Goal: Task Accomplishment & Management: Manage account settings

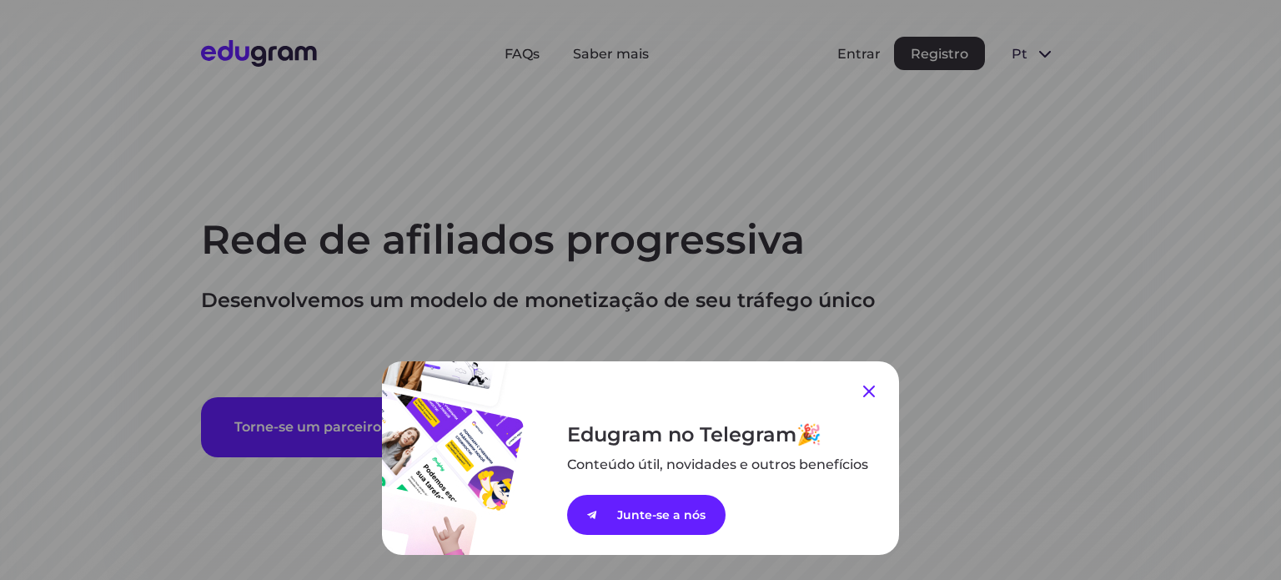
click at [861, 392] on icon at bounding box center [869, 391] width 20 height 20
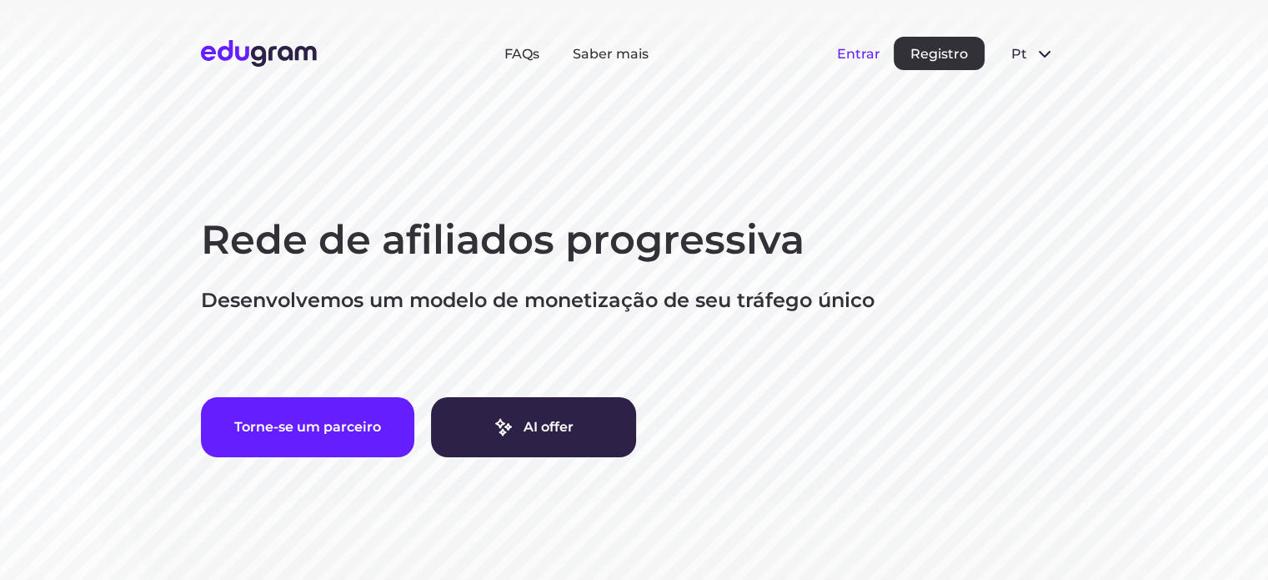
click at [857, 50] on button "Entrar" at bounding box center [858, 54] width 43 height 16
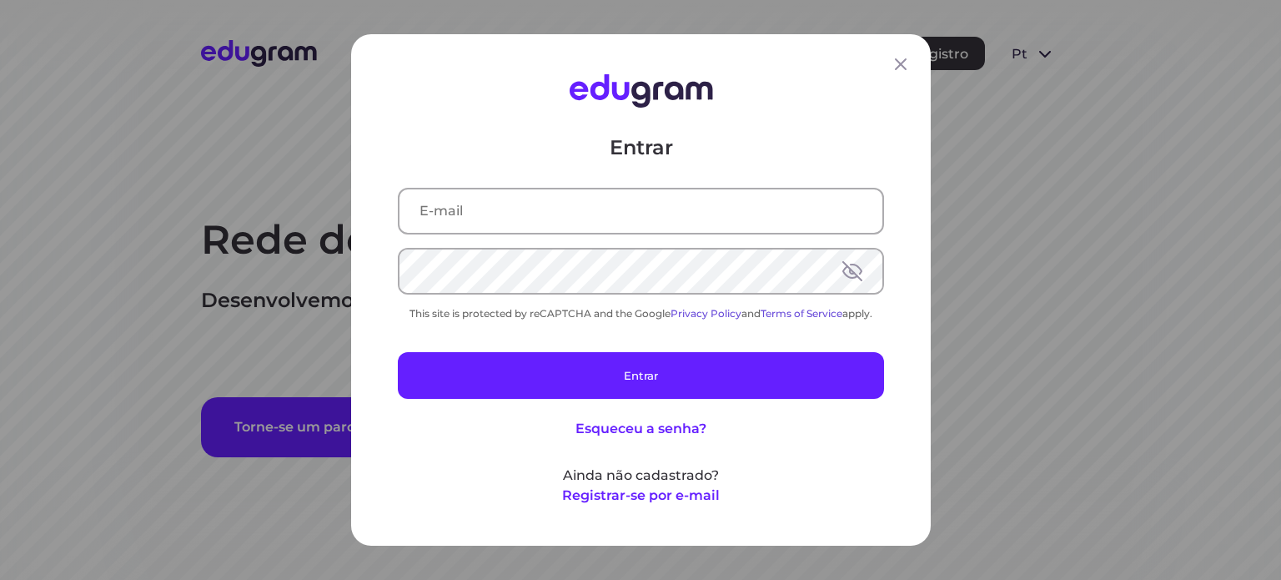
type input "andre.a.gazola@gmail.com"
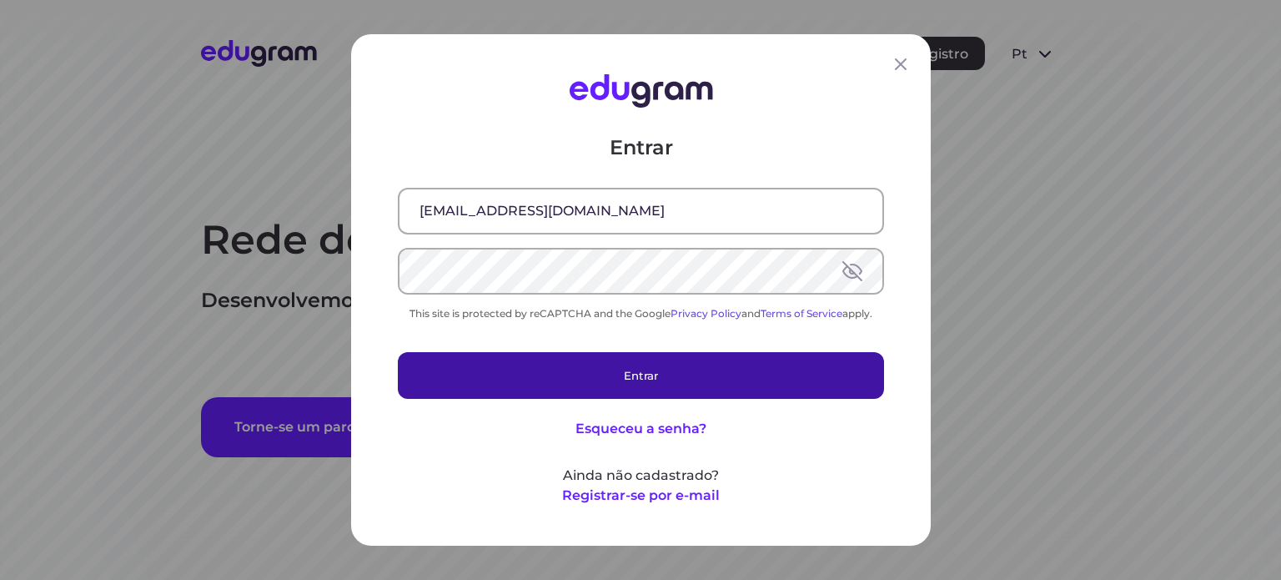
click at [651, 366] on button "Entrar" at bounding box center [641, 375] width 486 height 47
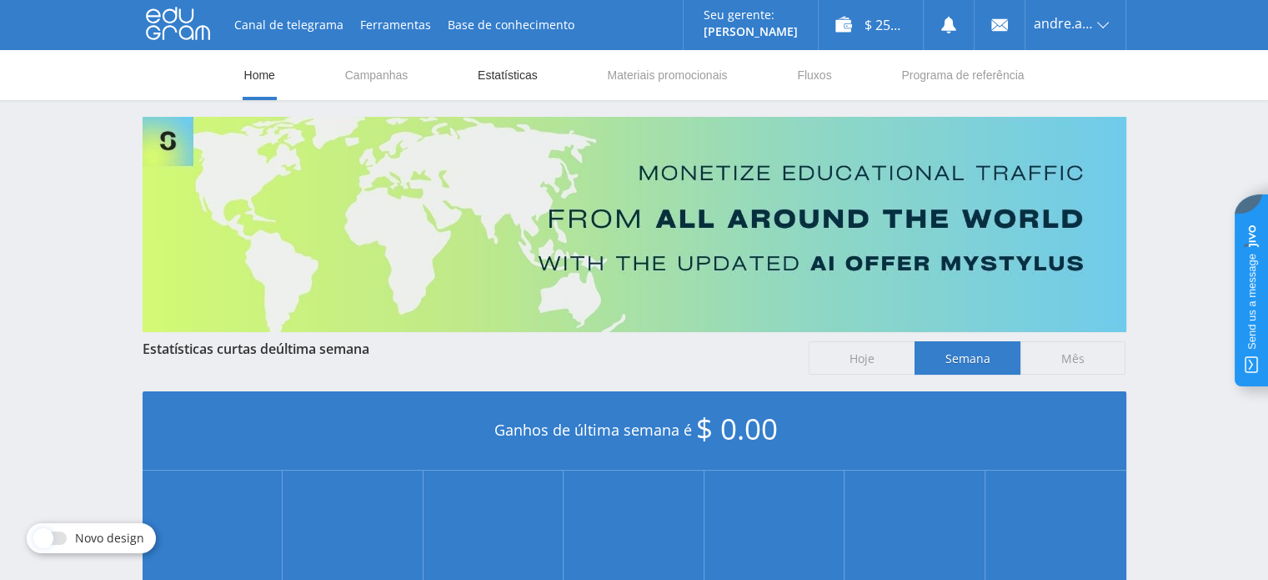
click at [505, 81] on link "Estatísticas" at bounding box center [507, 75] width 63 height 50
